Goal: Transaction & Acquisition: Purchase product/service

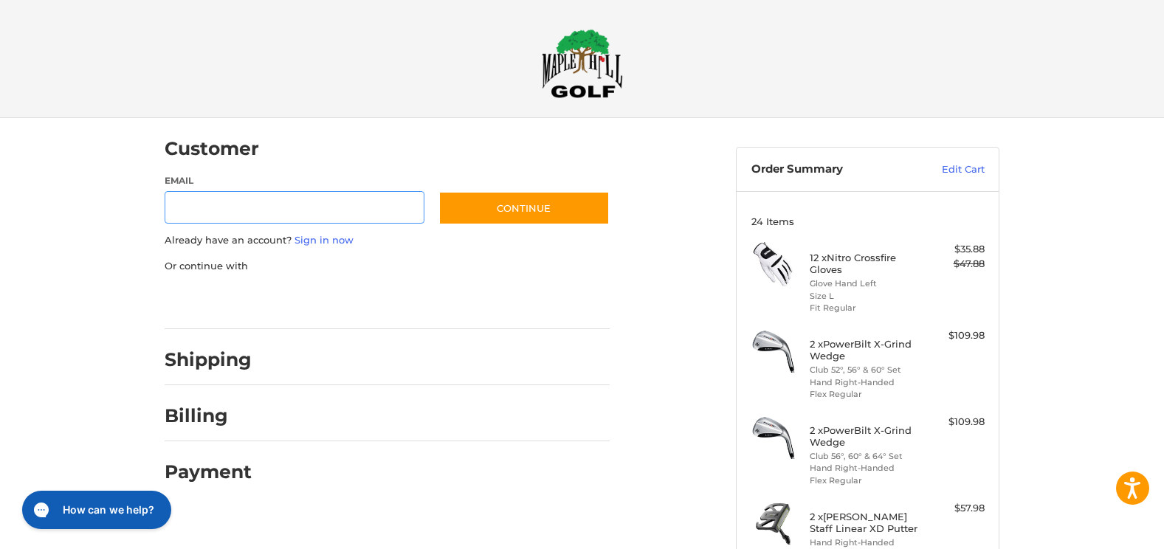
scroll to position [9, 0]
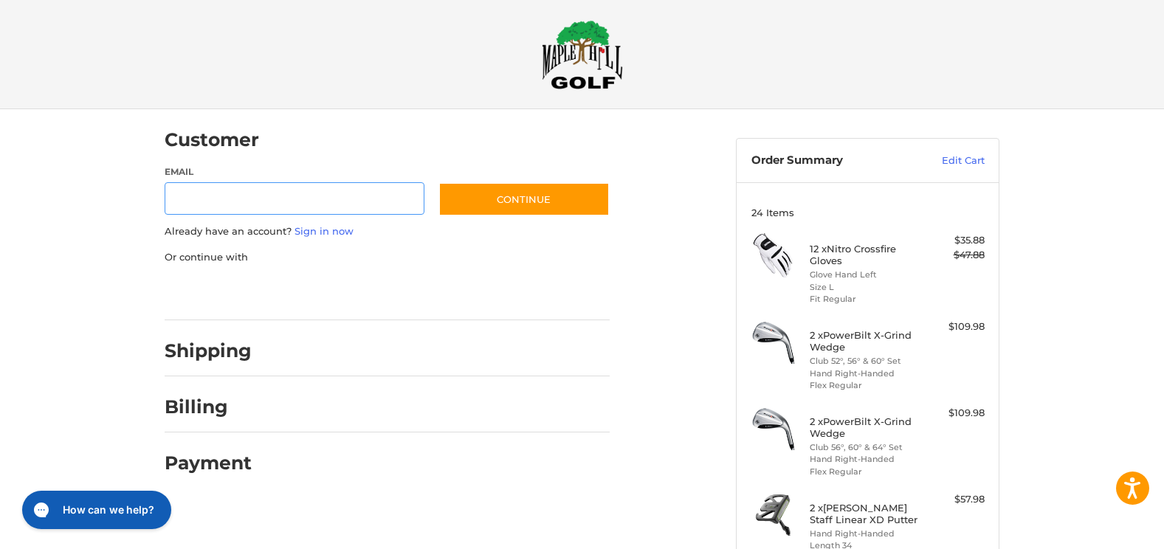
click at [230, 209] on input "Email" at bounding box center [295, 198] width 260 height 33
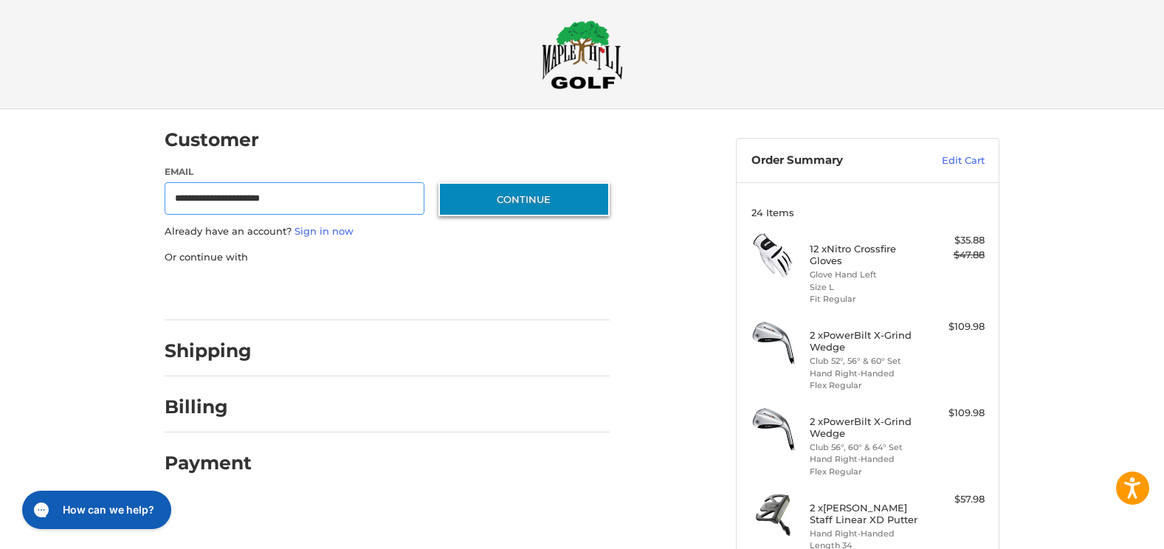
type input "**********"
click at [477, 207] on button "Continue" at bounding box center [523, 199] width 171 height 34
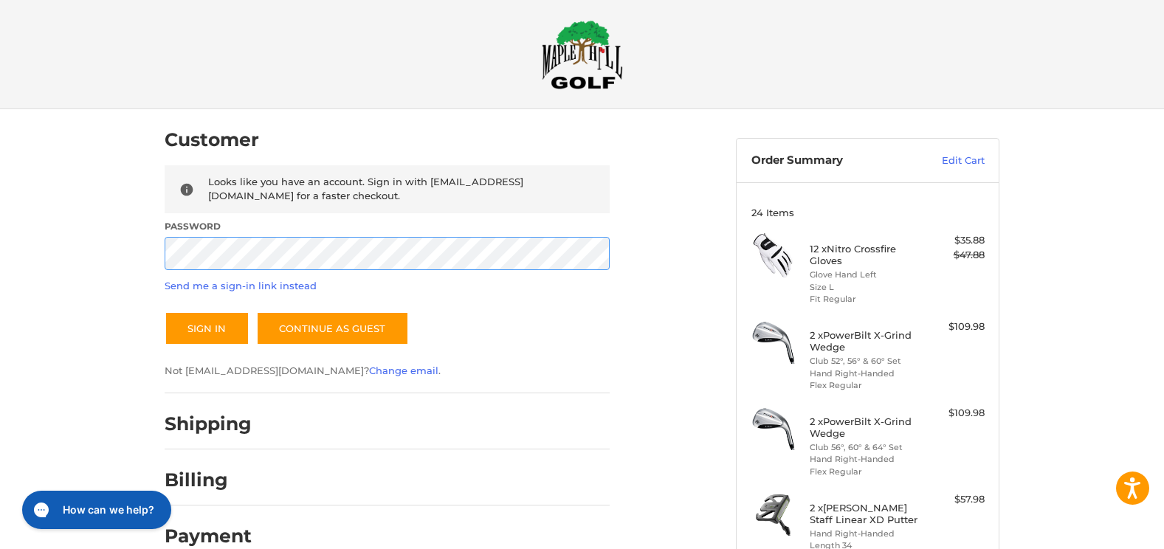
click at [165, 311] on button "Sign In" at bounding box center [207, 328] width 85 height 34
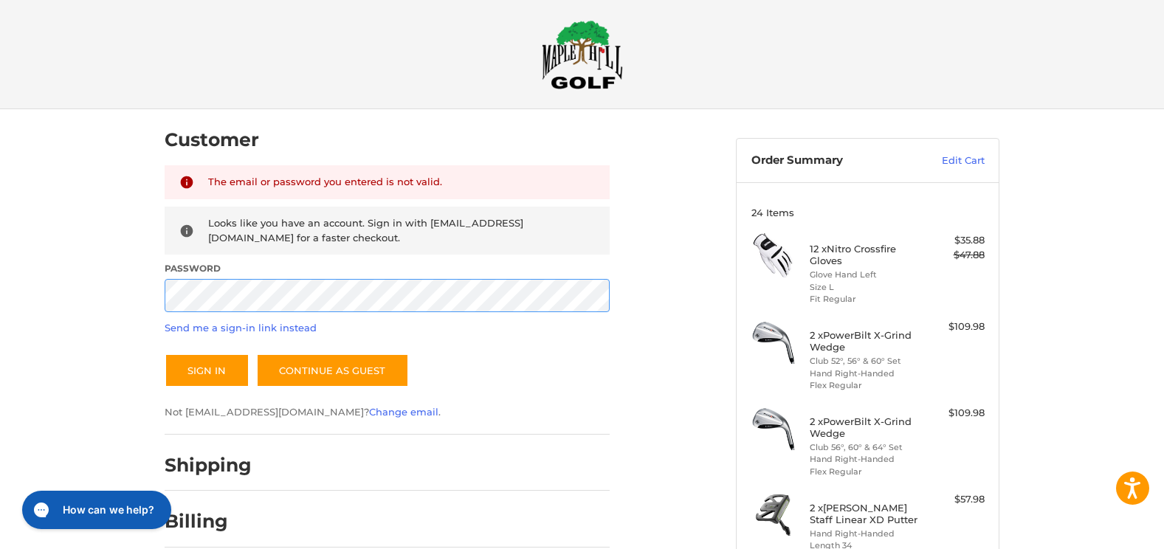
click at [52, 317] on div "Customer Returning Customer The email or password you entered is not valid. Loo…" at bounding box center [582, 457] width 1164 height 697
click at [165, 353] on button "Sign In" at bounding box center [207, 370] width 85 height 34
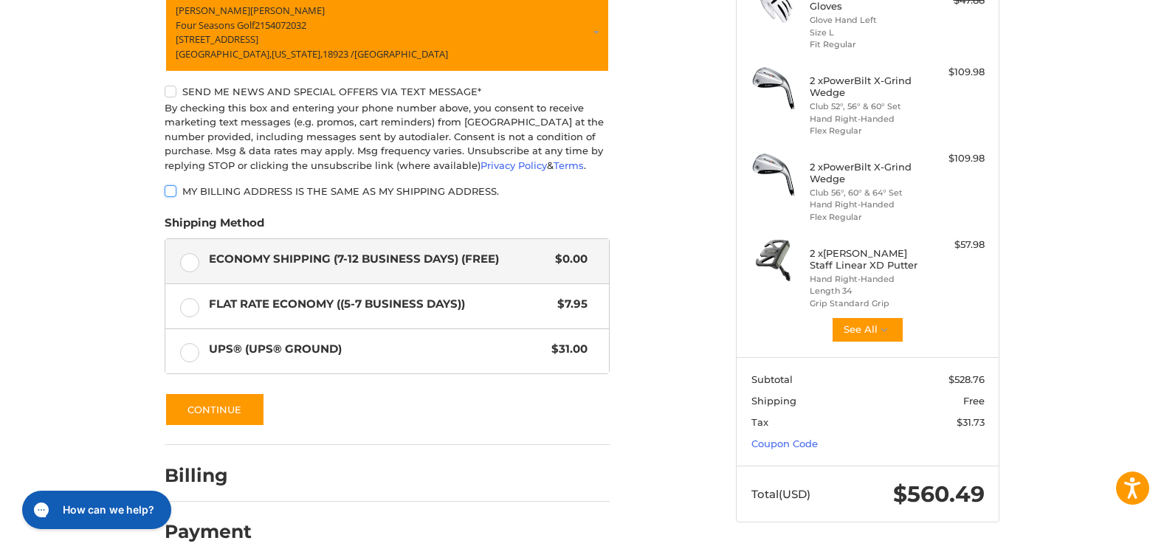
scroll to position [286, 0]
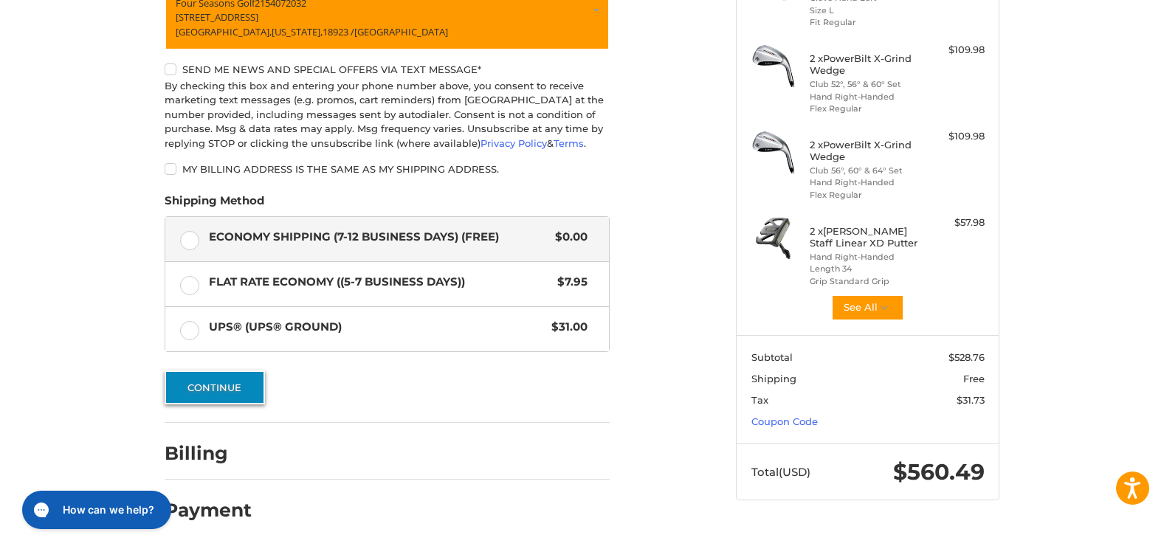
click at [242, 397] on button "Continue" at bounding box center [215, 387] width 100 height 34
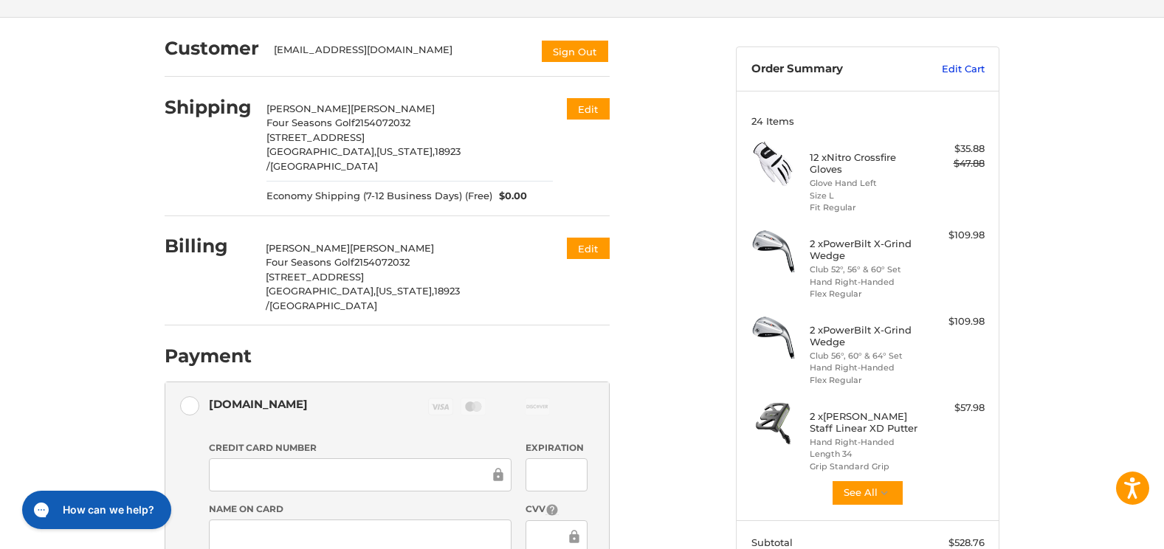
scroll to position [0, 0]
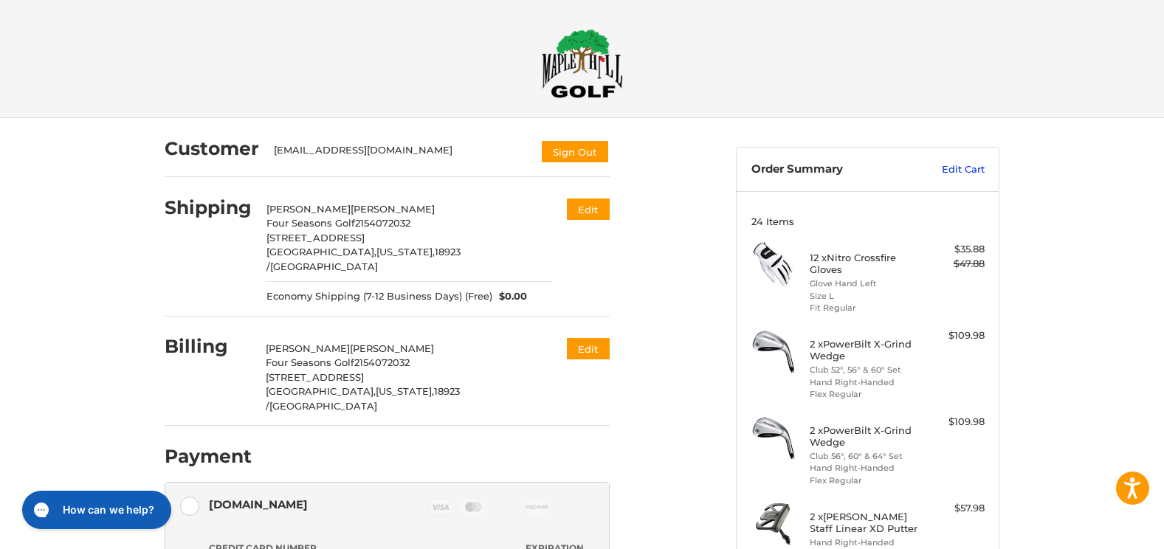
click at [955, 171] on link "Edit Cart" at bounding box center [947, 169] width 75 height 15
